Goal: Task Accomplishment & Management: Use online tool/utility

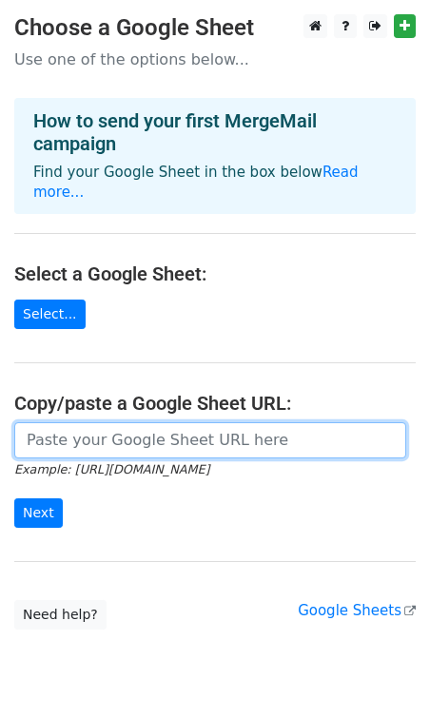
click at [102, 422] on input "url" at bounding box center [210, 440] width 392 height 36
paste input "https://docs.google.com/spreadsheets/d/1QDoTNQZl7nfIeGUwLe3hOHDlj4rogjd7/edit?g…"
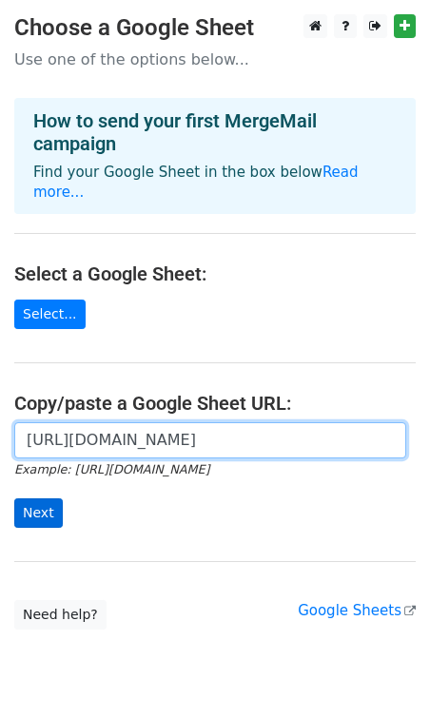
type input "https://docs.google.com/spreadsheets/d/1QDoTNQZl7nfIeGUwLe3hOHDlj4rogjd7/edit?g…"
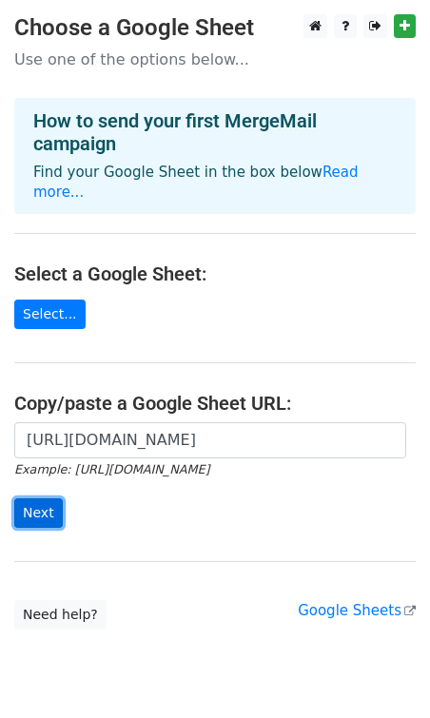
click at [46, 498] on input "Next" at bounding box center [38, 512] width 49 height 29
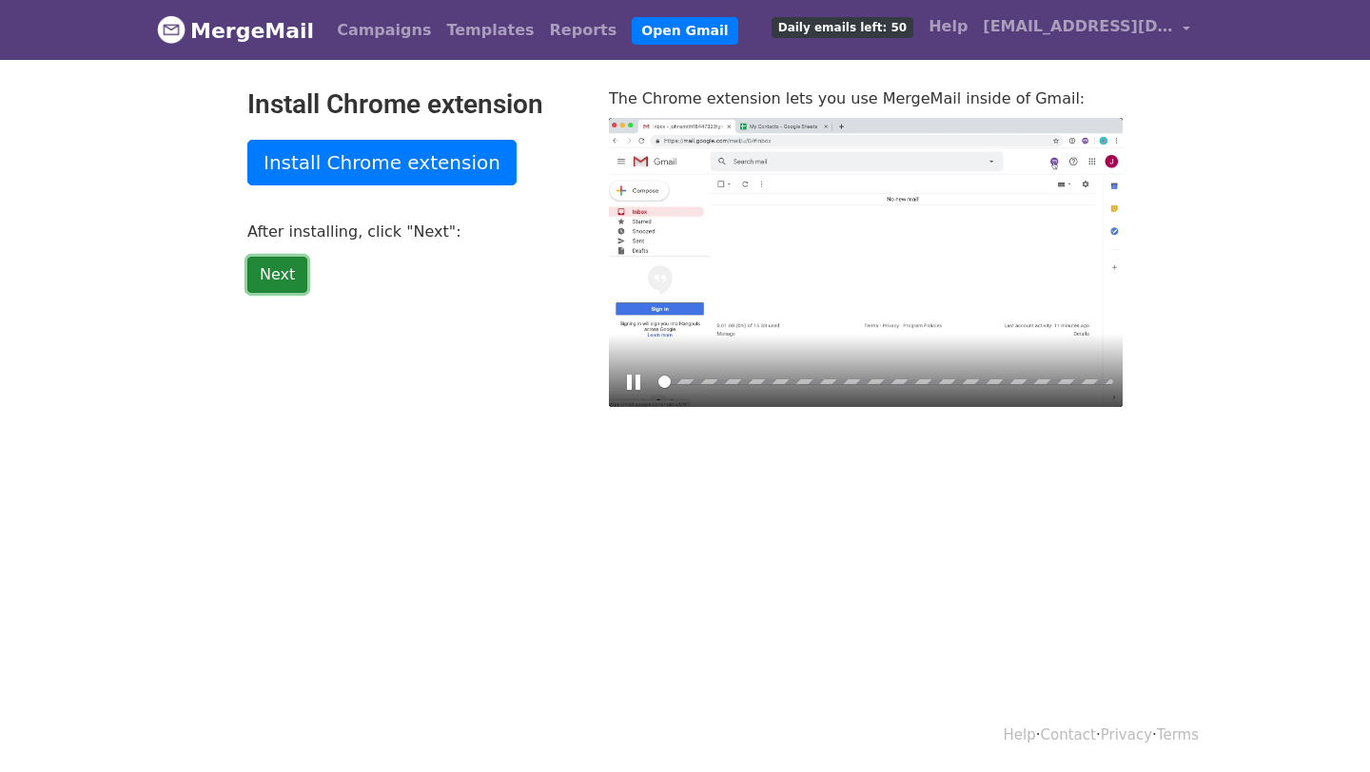
click at [286, 276] on link "Next" at bounding box center [277, 275] width 60 height 36
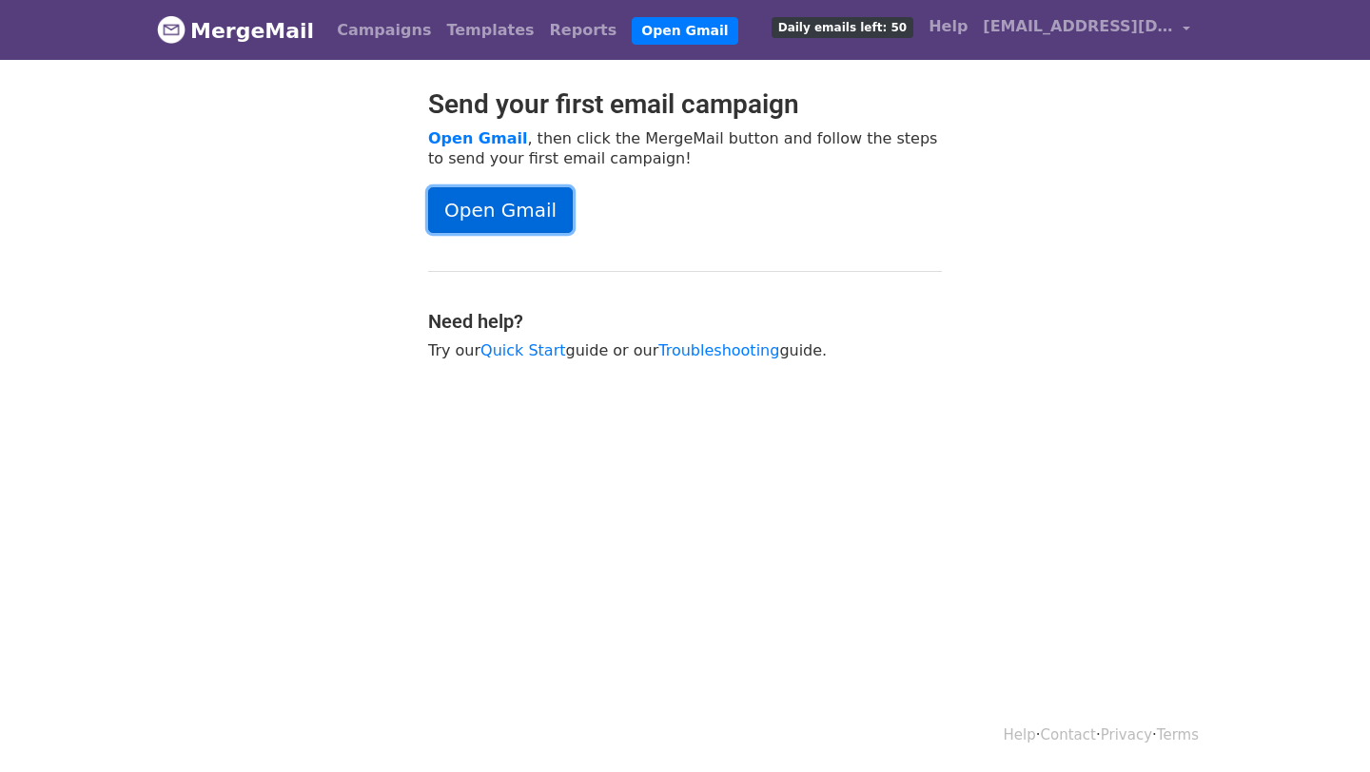
click at [526, 212] on link "Open Gmail" at bounding box center [500, 210] width 145 height 46
click at [543, 194] on link "Open Gmail" at bounding box center [500, 210] width 145 height 46
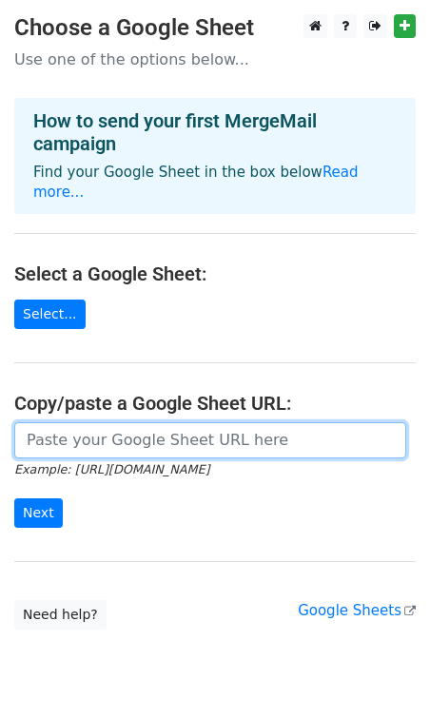
click at [113, 422] on input "url" at bounding box center [210, 440] width 392 height 36
paste input "[URL][DOMAIN_NAME]"
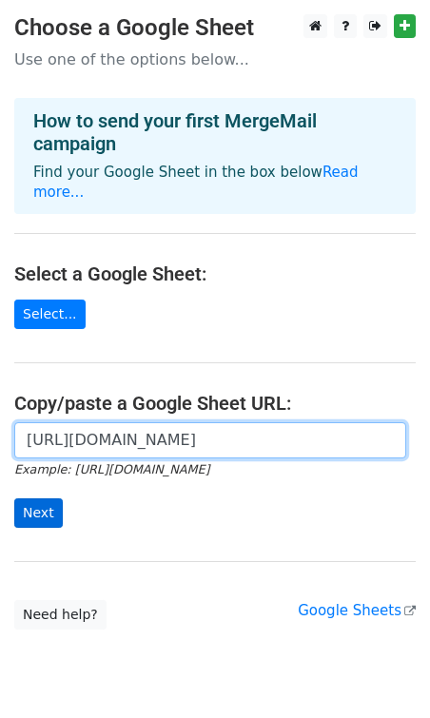
type input "[URL][DOMAIN_NAME]"
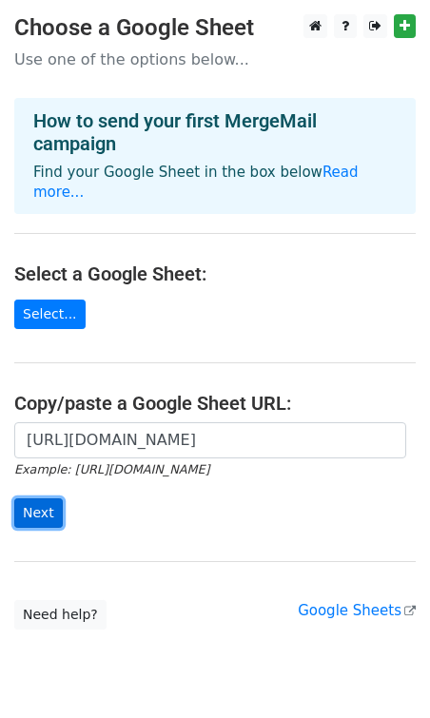
click at [57, 498] on input "Next" at bounding box center [38, 512] width 49 height 29
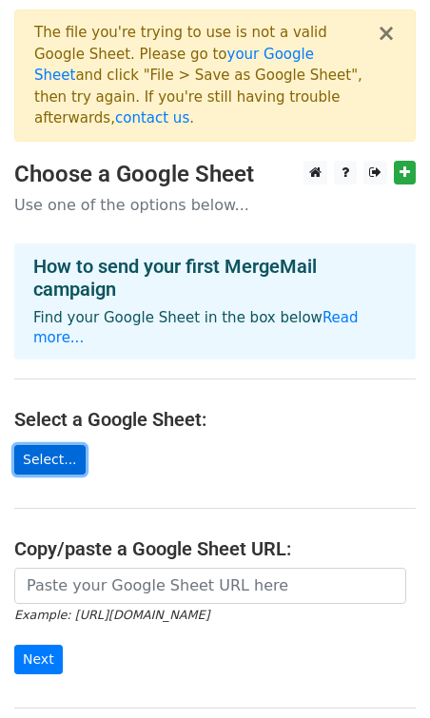
click at [48, 445] on link "Select..." at bounding box center [49, 459] width 71 height 29
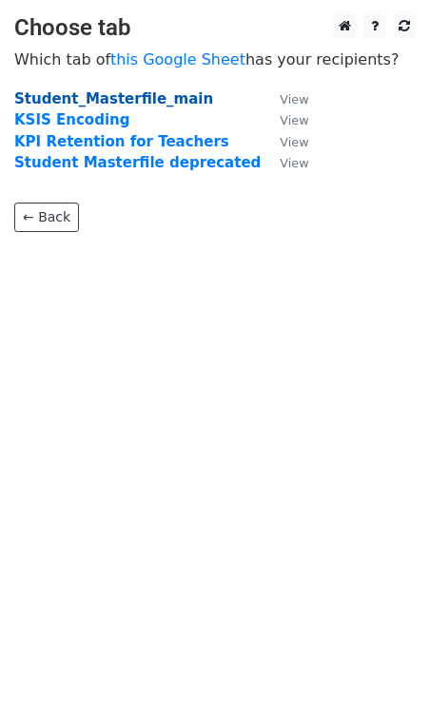
click at [128, 100] on strong "Student_Masterfile_main" at bounding box center [113, 98] width 199 height 17
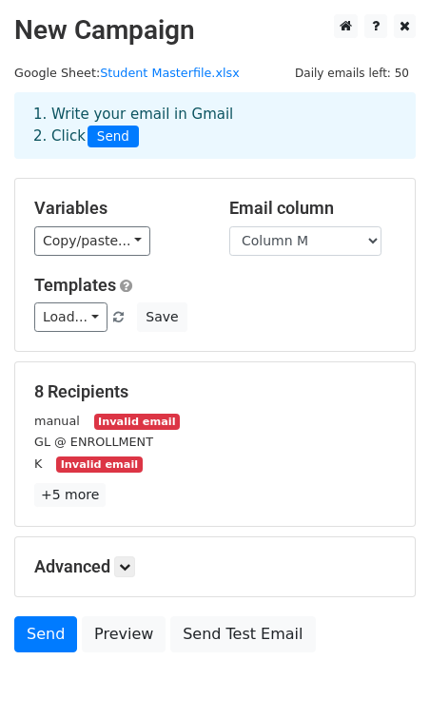
scroll to position [96, 0]
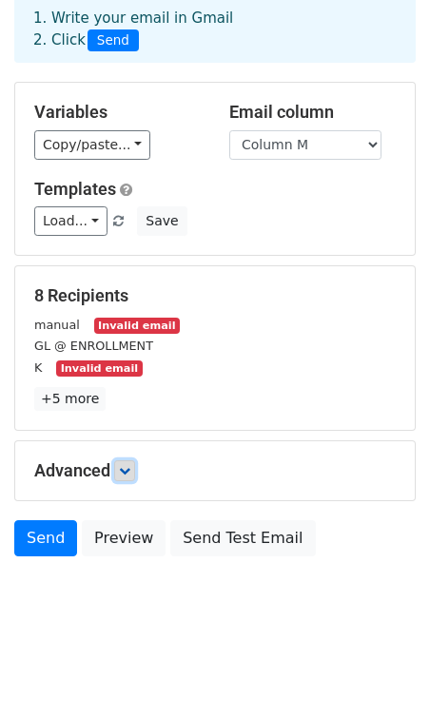
click at [125, 470] on icon at bounding box center [124, 470] width 11 height 11
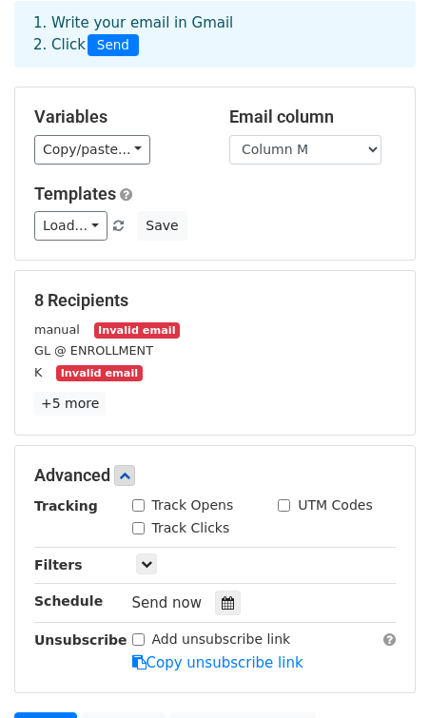
scroll to position [0, 0]
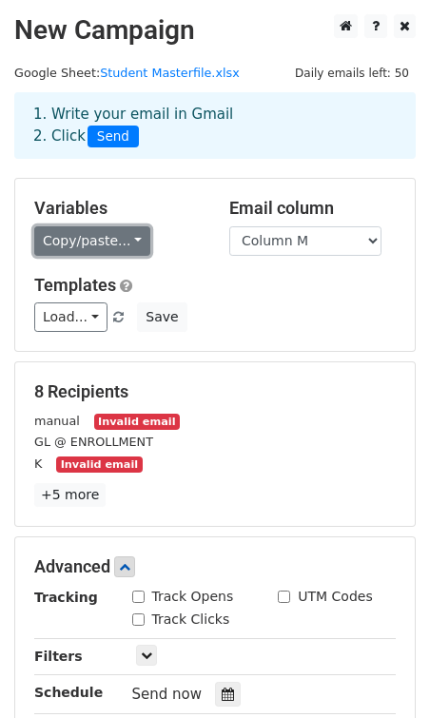
click at [127, 243] on link "Copy/paste..." at bounding box center [92, 240] width 116 height 29
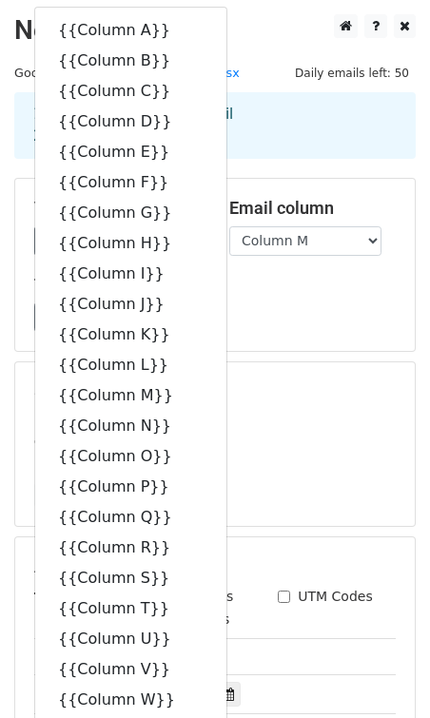
click at [263, 310] on div "Load... No templates saved Save" at bounding box center [215, 316] width 390 height 29
